Goal: Information Seeking & Learning: Learn about a topic

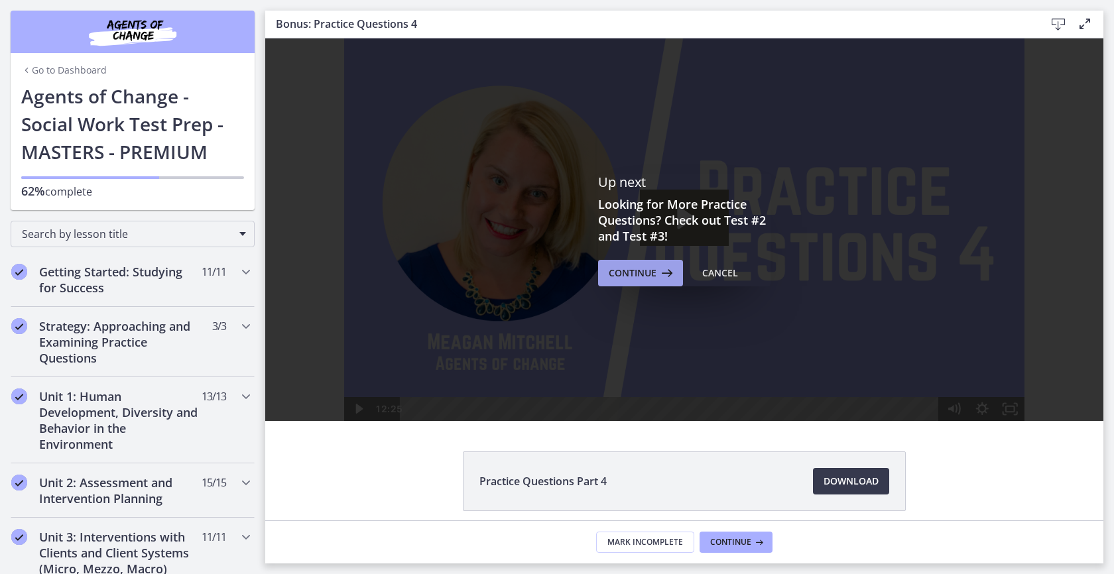
click at [636, 270] on span "Continue" at bounding box center [633, 273] width 48 height 16
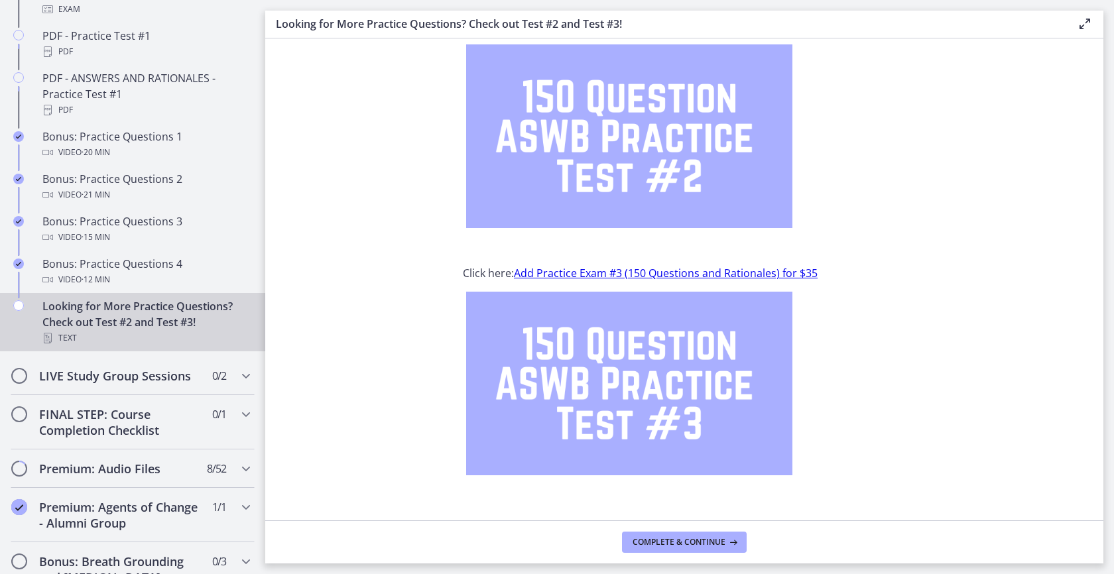
scroll to position [103, 0]
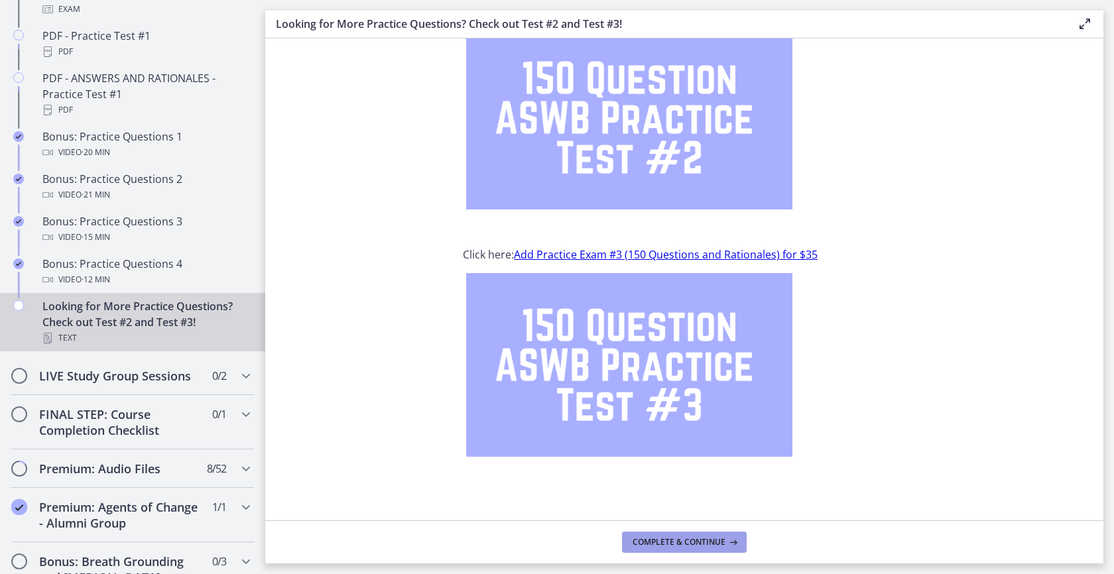
click at [675, 533] on button "Complete & continue" at bounding box center [684, 542] width 125 height 21
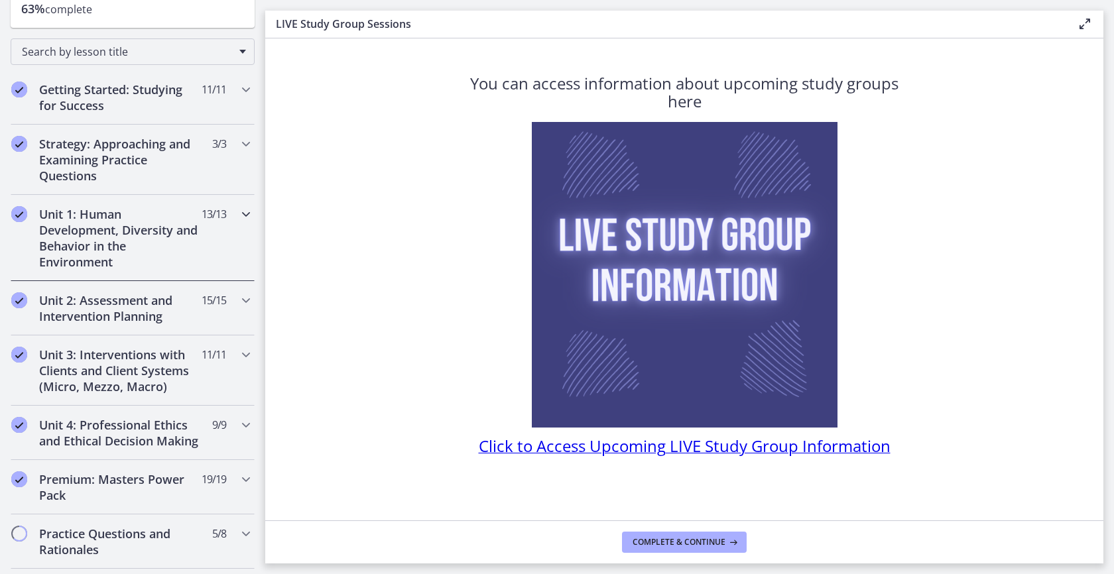
scroll to position [59, 0]
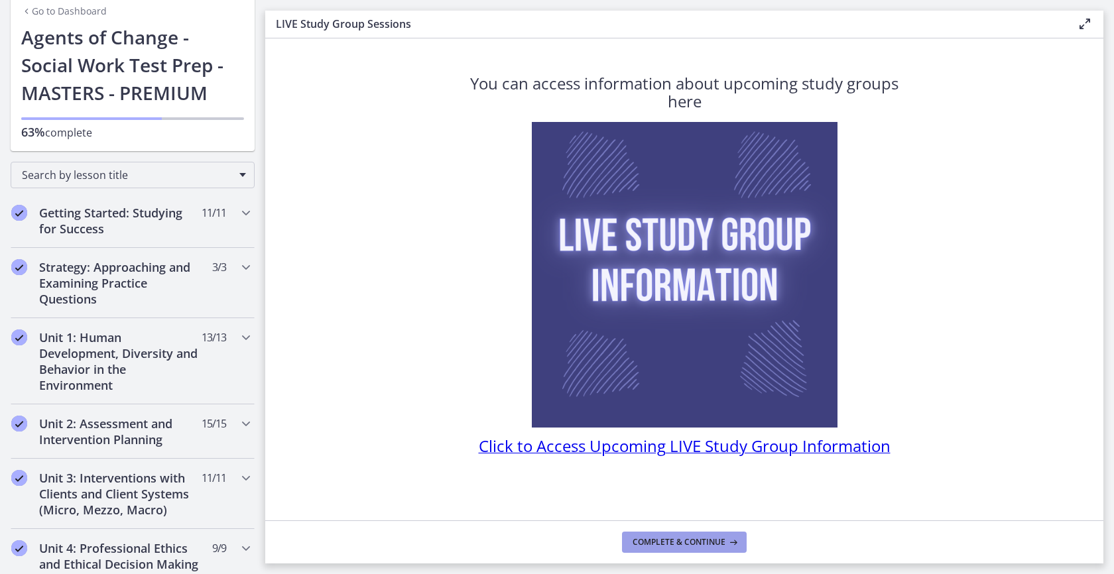
click at [716, 538] on span "Complete & continue" at bounding box center [679, 542] width 93 height 11
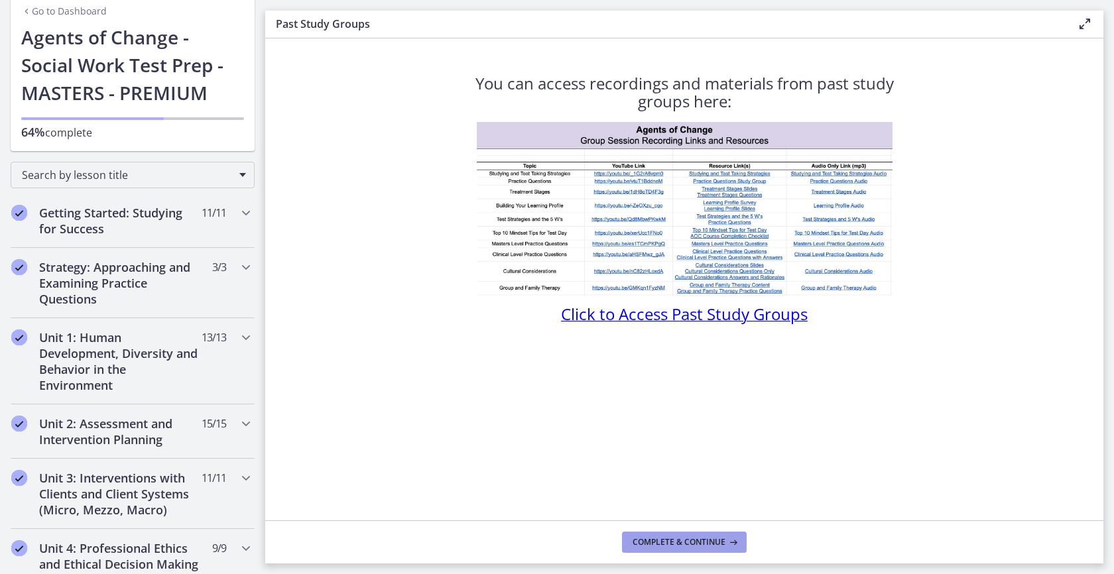
click at [723, 542] on span "Complete & continue" at bounding box center [679, 542] width 93 height 11
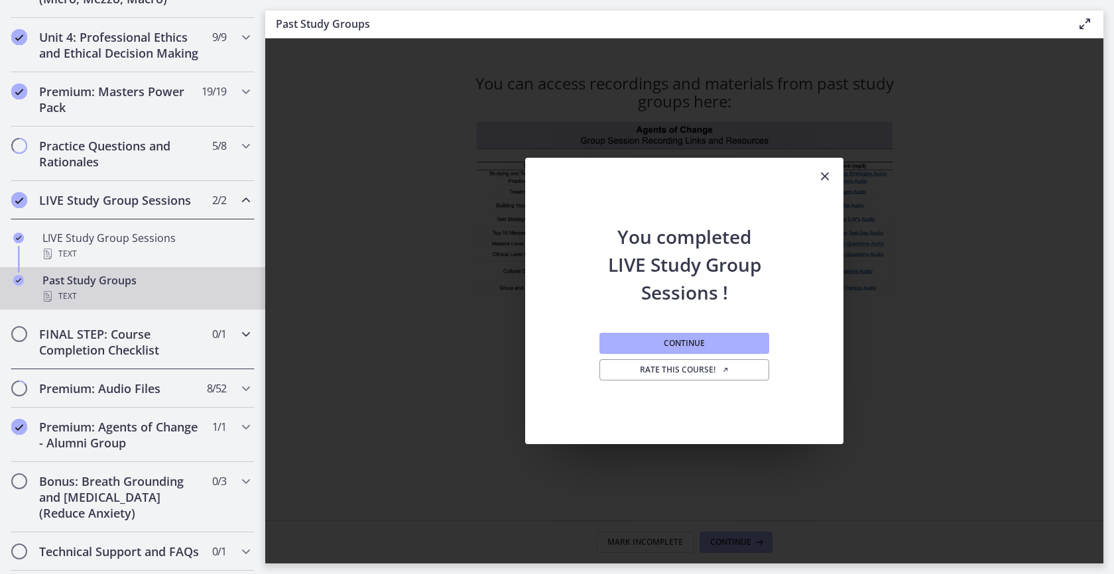
scroll to position [584, 0]
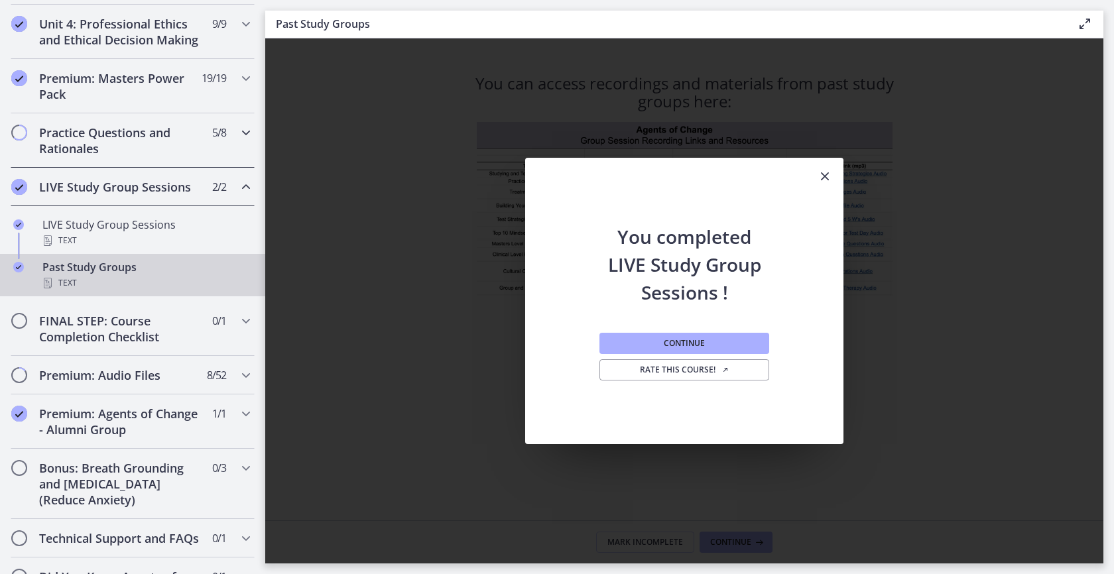
click at [178, 136] on div "Practice Questions and Rationales 5 / 8 Completed" at bounding box center [133, 140] width 244 height 54
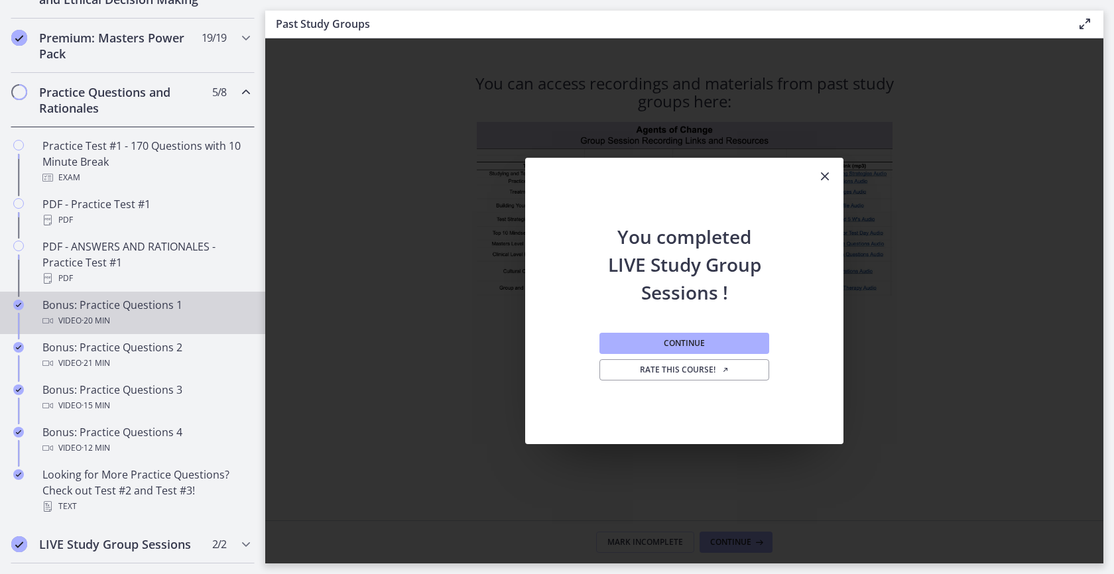
scroll to position [637, 0]
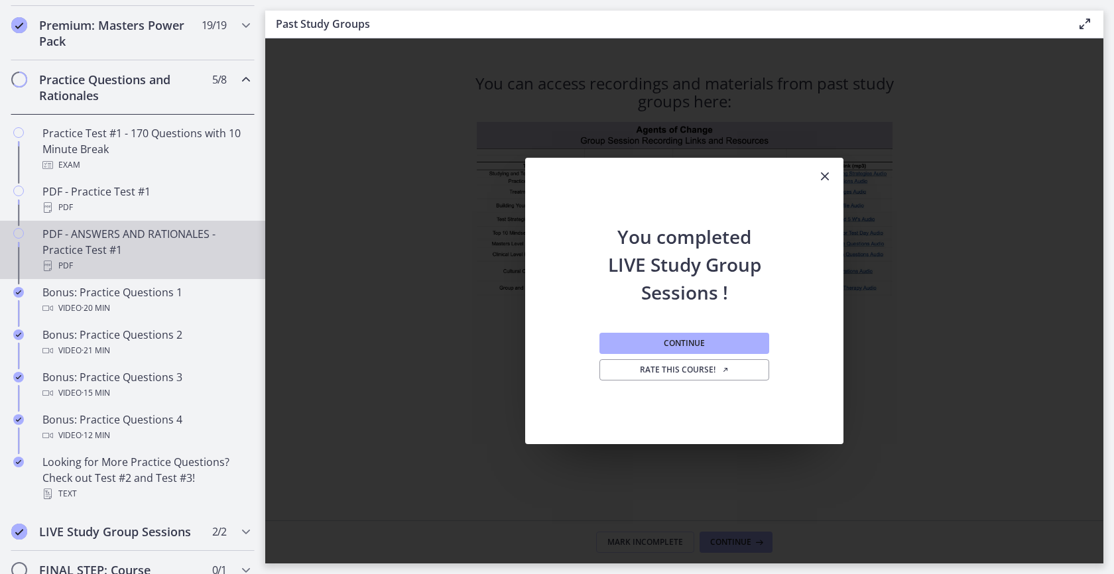
click at [143, 264] on div "PDF - ANSWERS AND RATIONALES - Practice Test #1 PDF" at bounding box center [145, 250] width 207 height 48
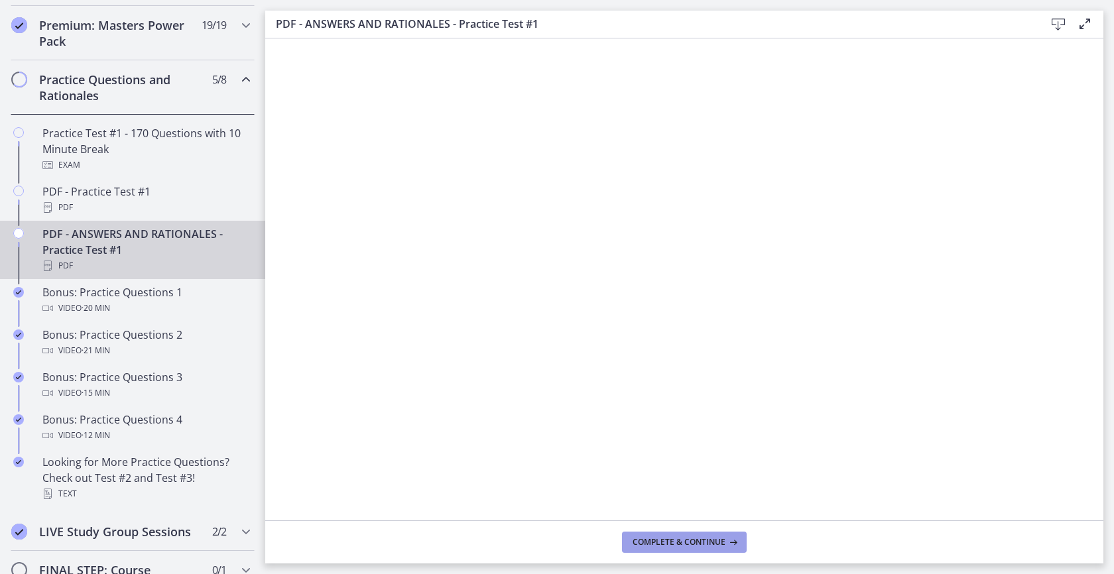
click at [684, 551] on button "Complete & continue" at bounding box center [684, 542] width 125 height 21
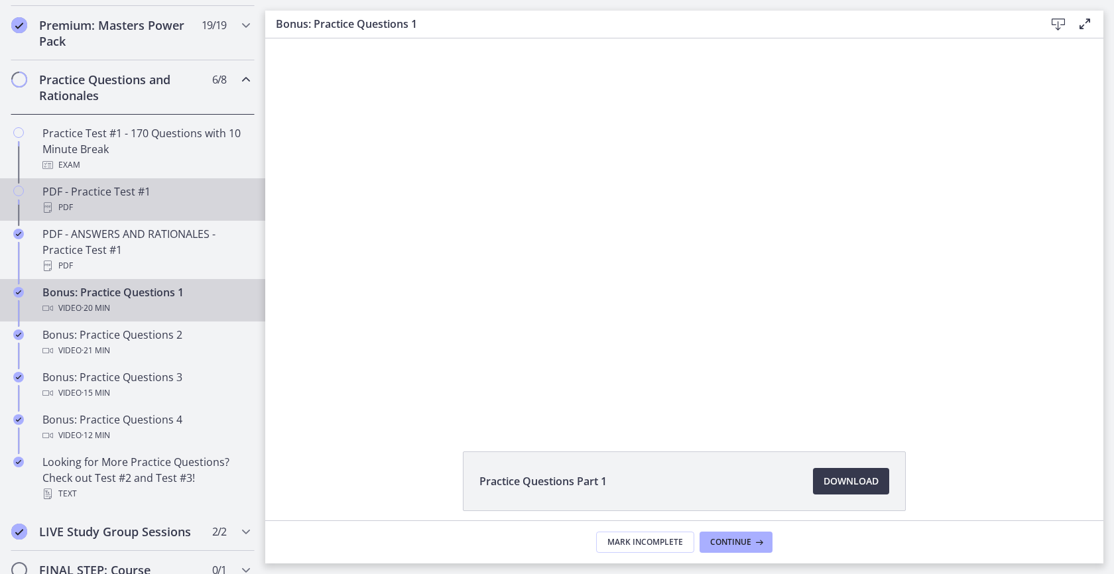
click at [78, 204] on div "PDF - Practice Test #1 PDF" at bounding box center [145, 200] width 207 height 32
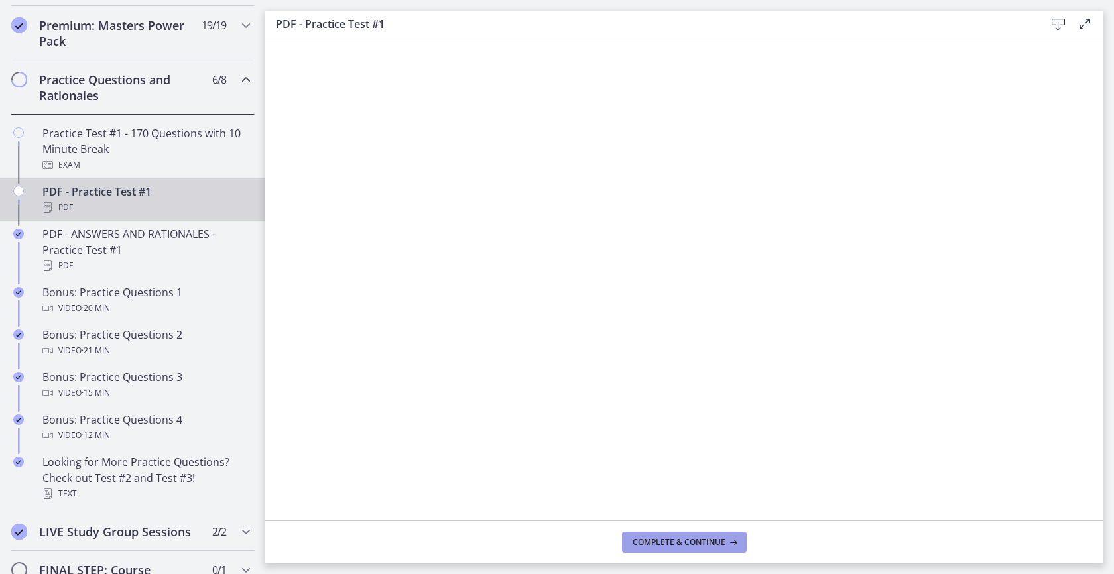
drag, startPoint x: 698, startPoint y: 532, endPoint x: 690, endPoint y: 524, distance: 11.3
click at [694, 529] on footer "Complete & continue" at bounding box center [684, 542] width 838 height 43
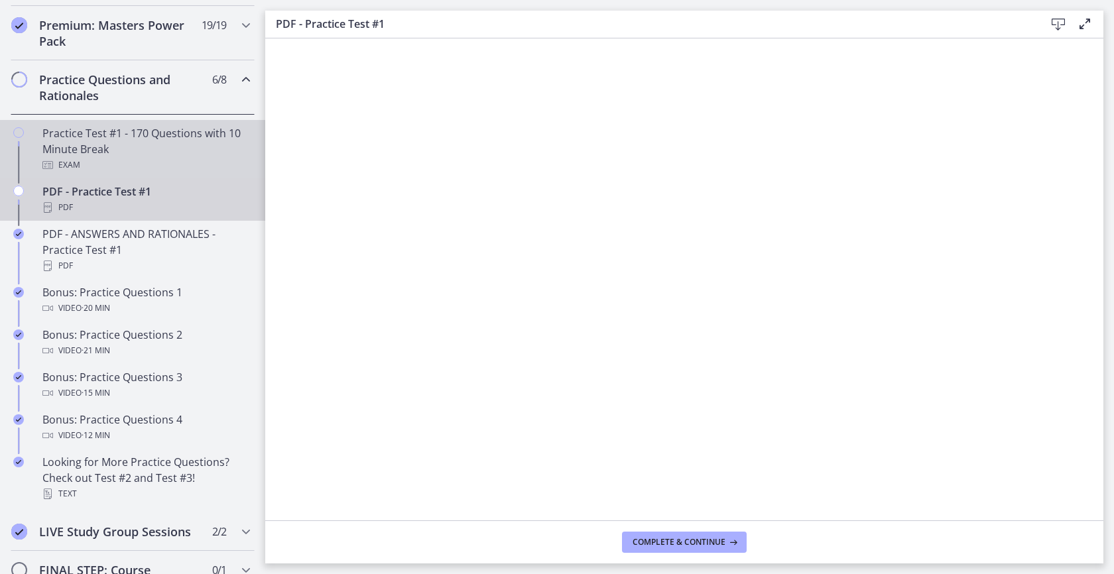
click at [103, 166] on div "Practice Test #1 - 170 Questions with 10 Minute Break Exam" at bounding box center [145, 149] width 207 height 48
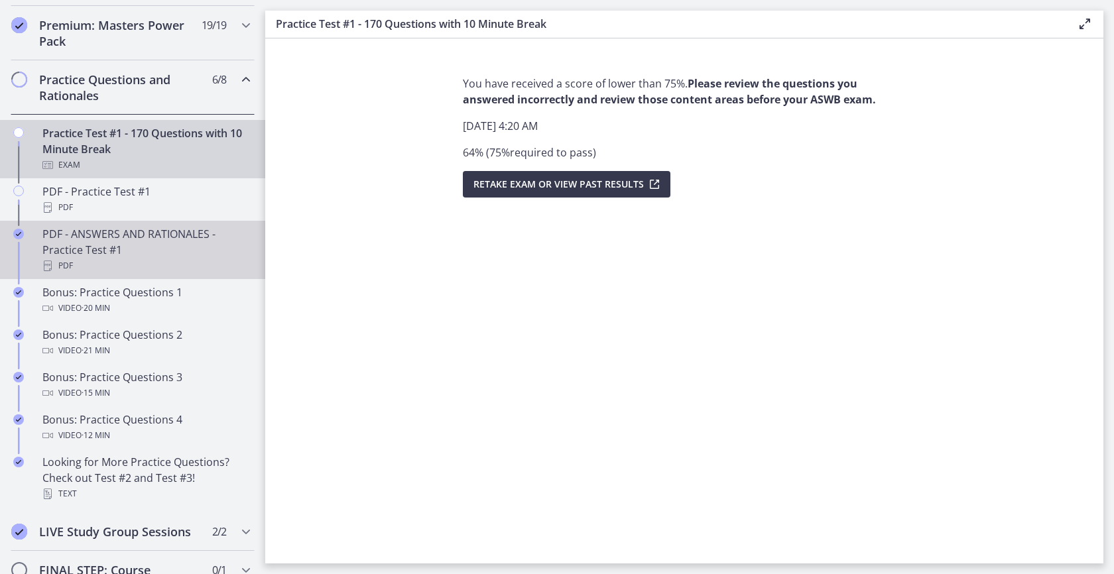
click at [104, 239] on link "PDF - ANSWERS AND RATIONALES - Practice Test #1 PDF" at bounding box center [132, 250] width 265 height 58
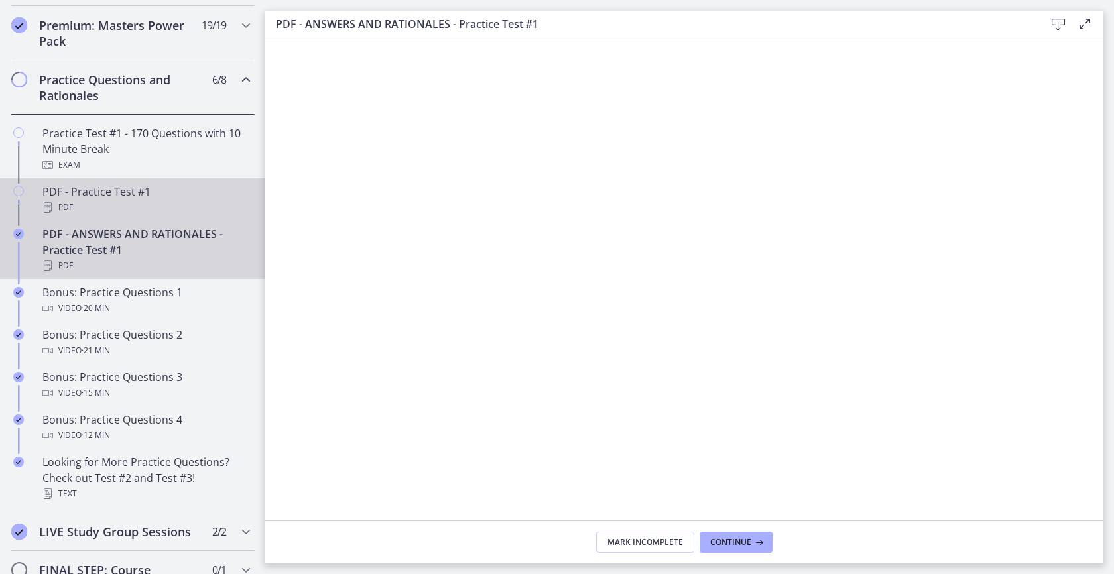
click at [110, 214] on div "PDF - Practice Test #1 PDF" at bounding box center [145, 200] width 207 height 32
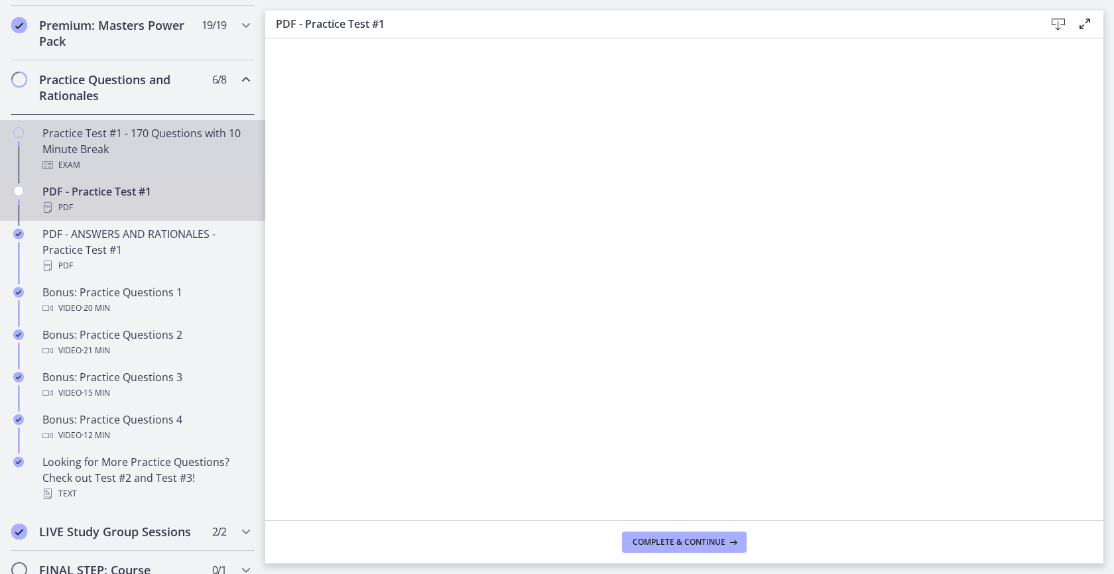
click at [128, 165] on div "Practice Test #1 - 170 Questions with 10 Minute Break Exam" at bounding box center [145, 149] width 207 height 48
